Goal: Understand process/instructions: Learn how to perform a task or action

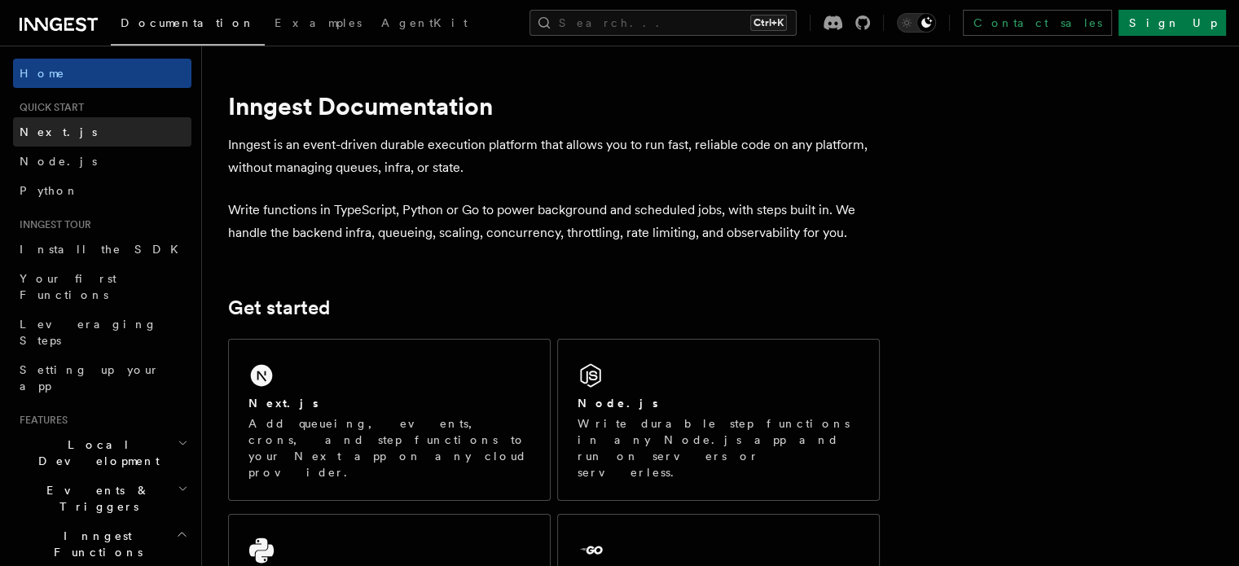
click at [98, 127] on link "Next.js" at bounding box center [102, 131] width 178 height 29
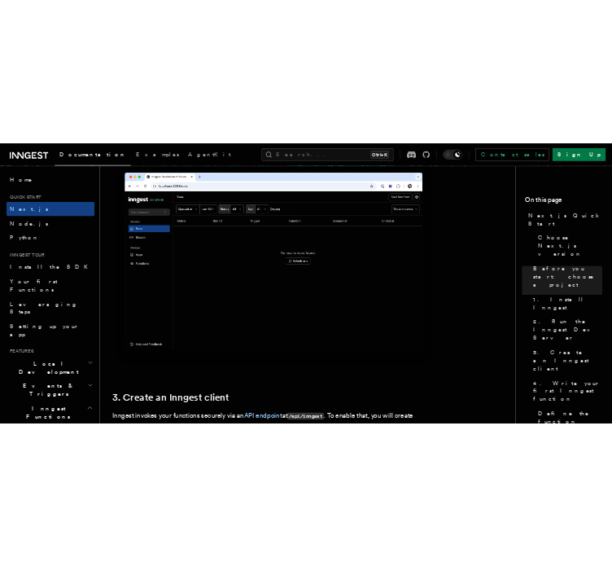
scroll to position [1981, 0]
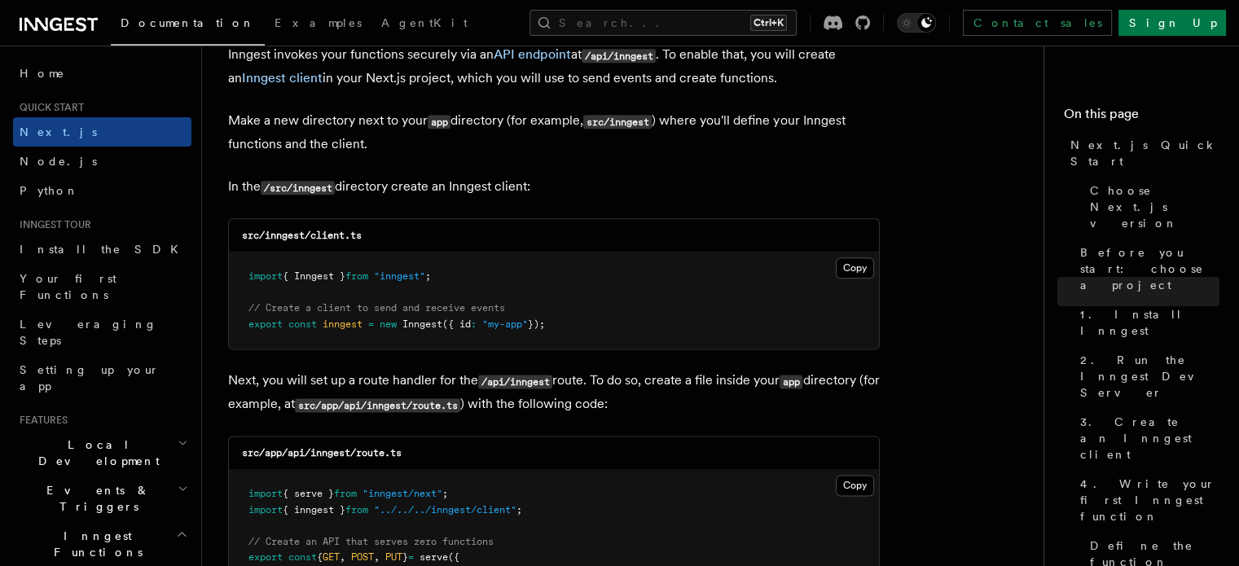
click at [861, 262] on button "Copy Copied" at bounding box center [855, 267] width 38 height 21
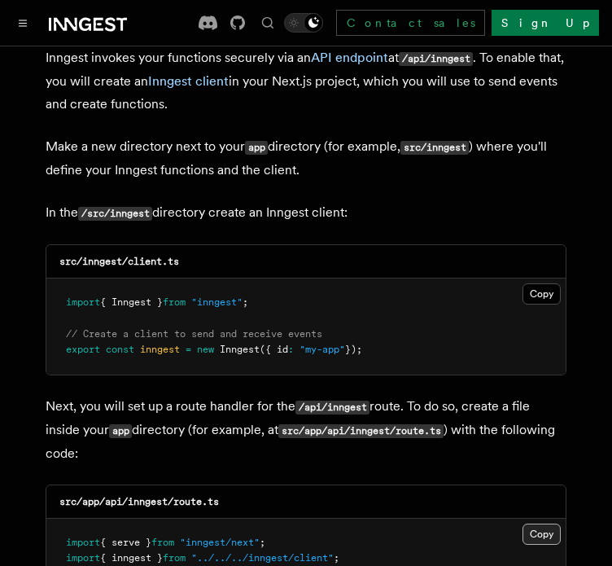
click at [538, 524] on button "Copy Copied" at bounding box center [542, 534] width 38 height 21
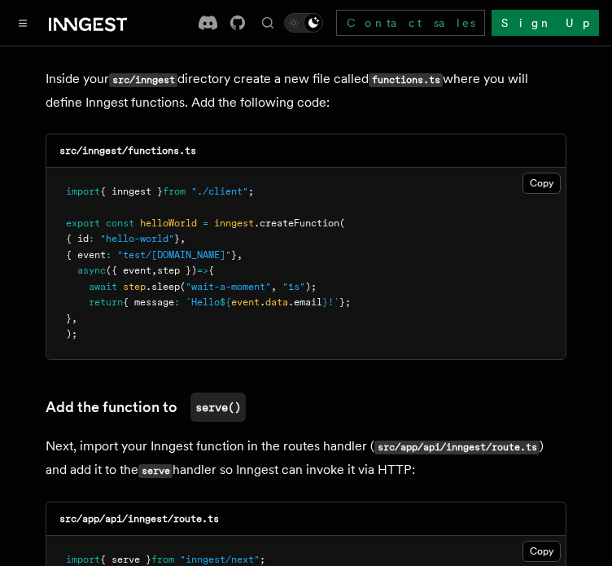
scroll to position [2972, 0]
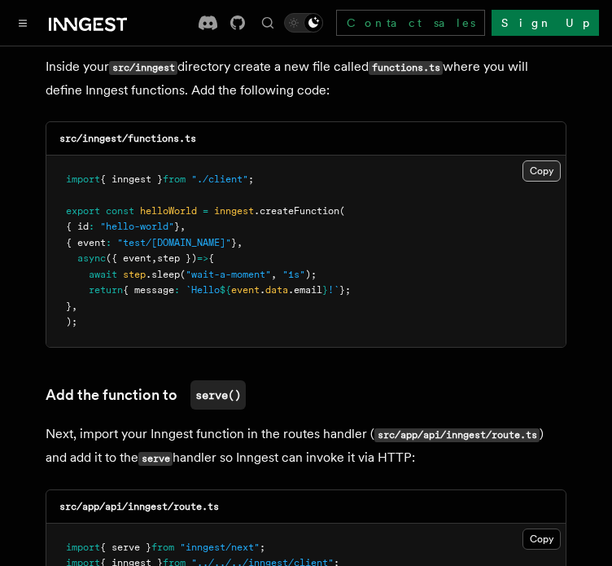
click at [528, 160] on button "Copy Copied" at bounding box center [542, 170] width 38 height 21
